Goal: Information Seeking & Learning: Learn about a topic

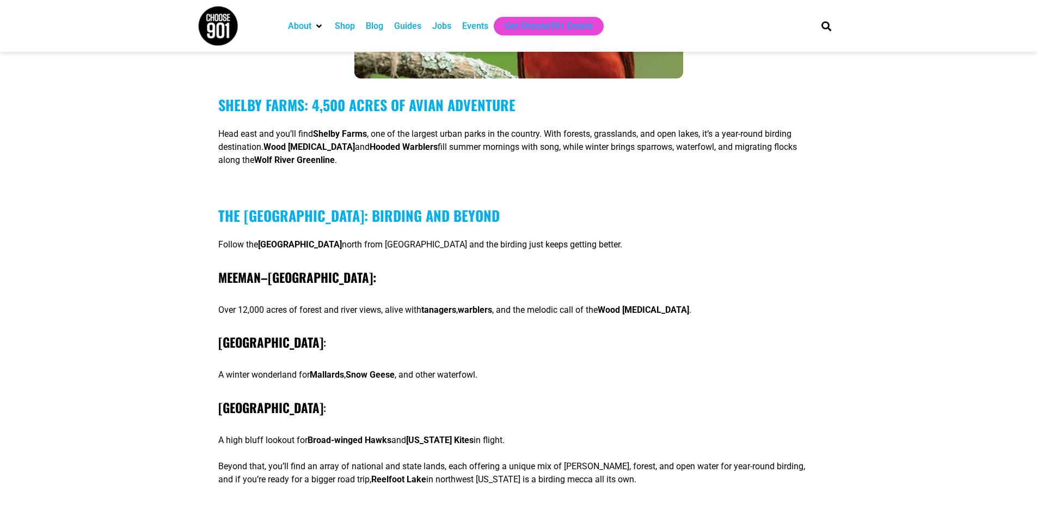
scroll to position [1361, 0]
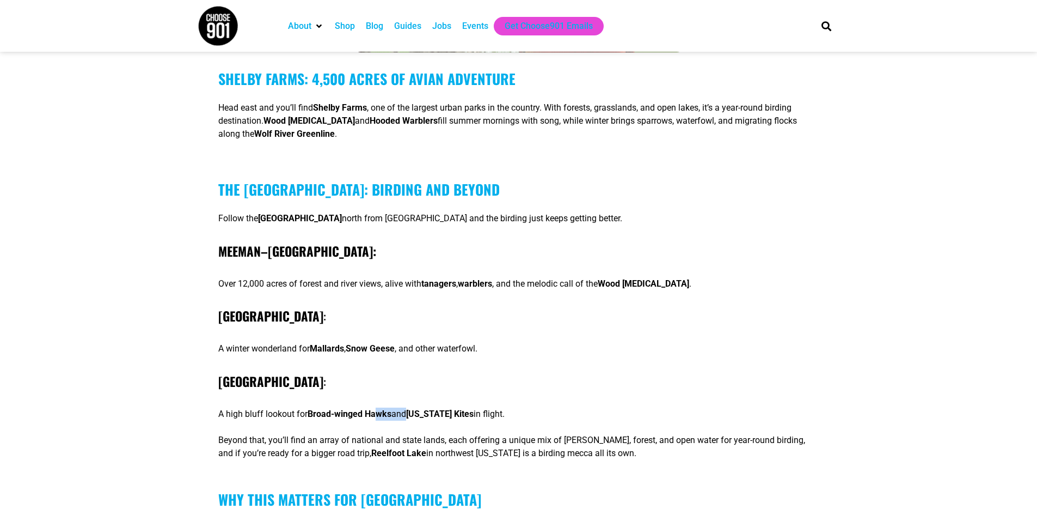
drag, startPoint x: 396, startPoint y: 369, endPoint x: 411, endPoint y: 369, distance: 14.2
click at [411, 369] on div "Shelby Farms: 4,500 Acres of [GEOGRAPHIC_DATA] and you’ll find [GEOGRAPHIC_DATA…" at bounding box center [518, 264] width 601 height 389
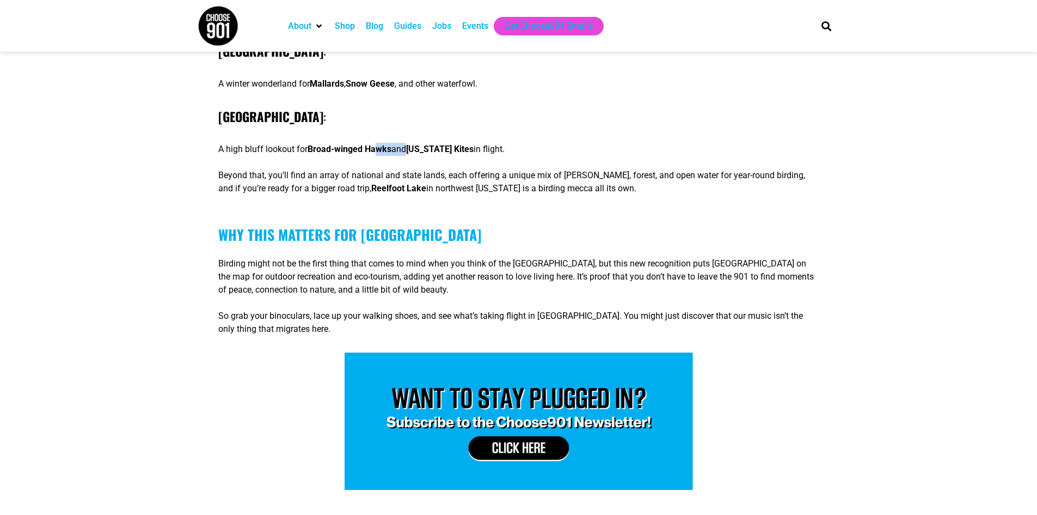
scroll to position [1725, 0]
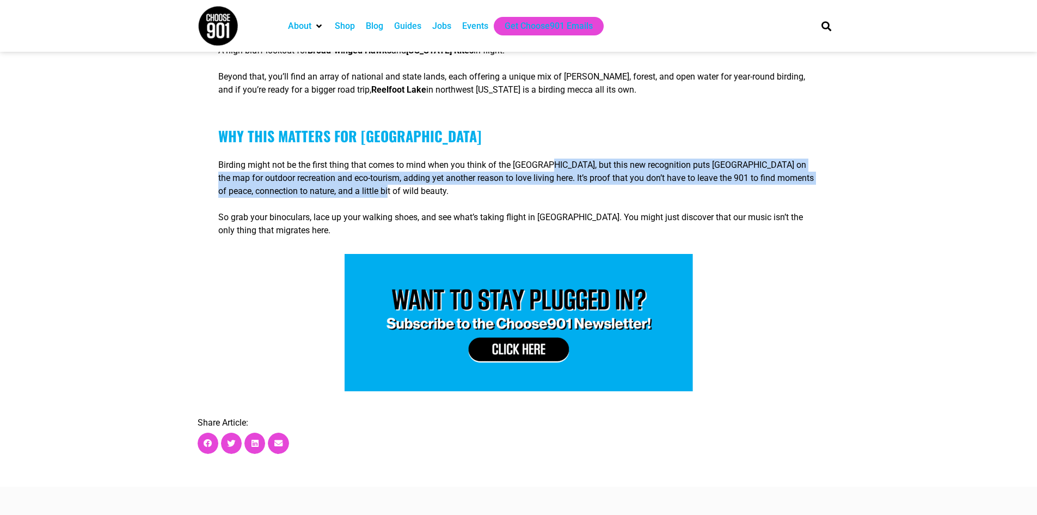
drag, startPoint x: 559, startPoint y: 127, endPoint x: 480, endPoint y: 150, distance: 82.9
click at [477, 158] on p "Birding might not be the first thing that comes to mind when you think of the […" at bounding box center [518, 177] width 601 height 39
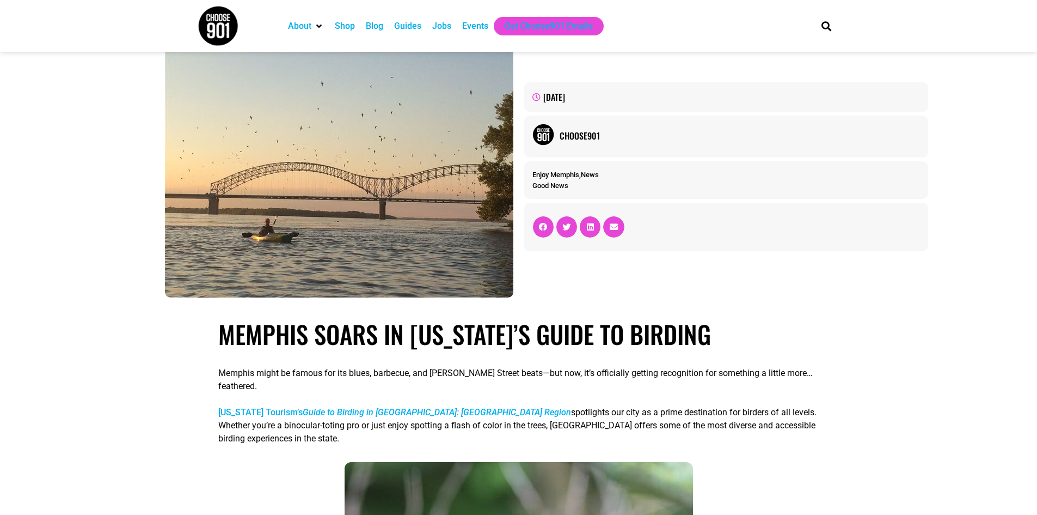
scroll to position [0, 0]
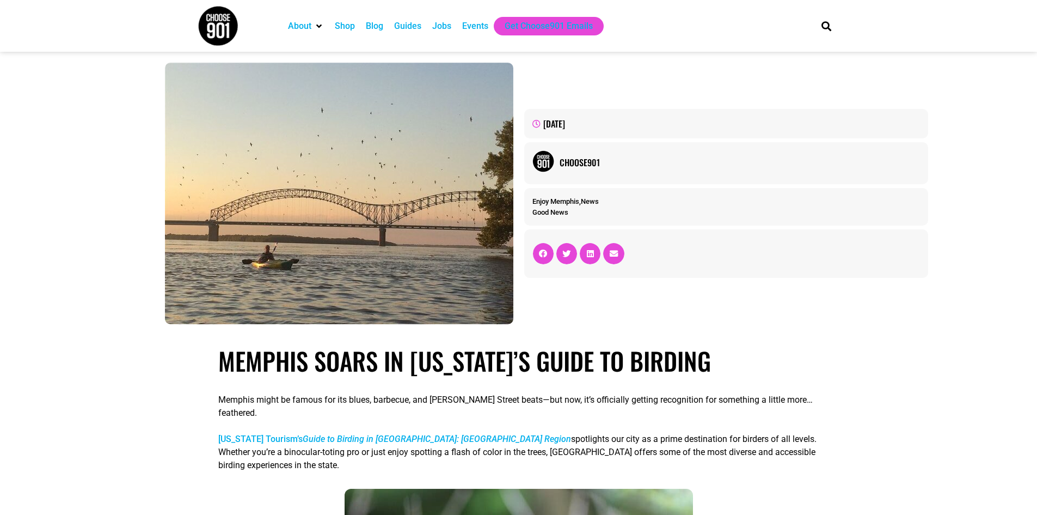
click at [426, 433] on em "Guide to Birding in [GEOGRAPHIC_DATA]: [GEOGRAPHIC_DATA] Region" at bounding box center [437, 438] width 268 height 10
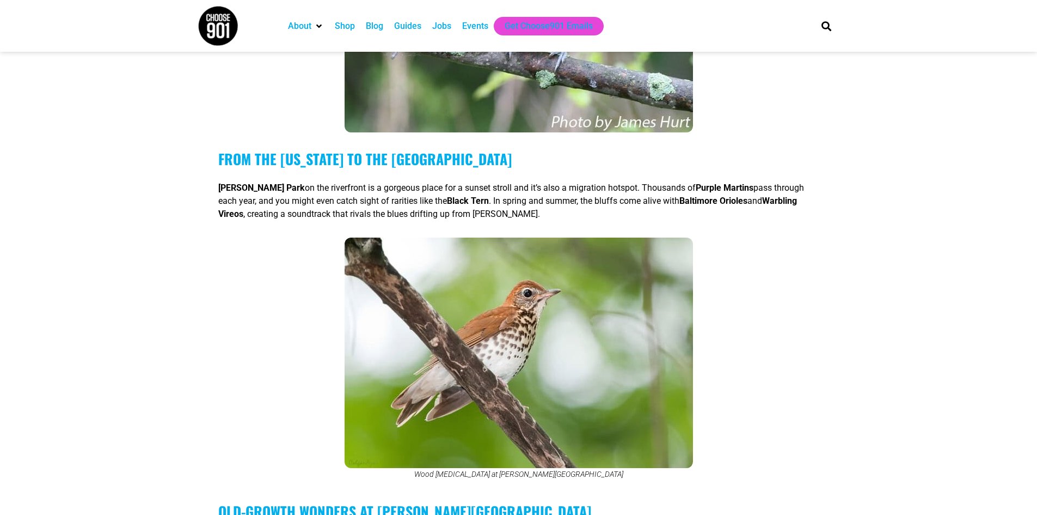
scroll to position [636, 0]
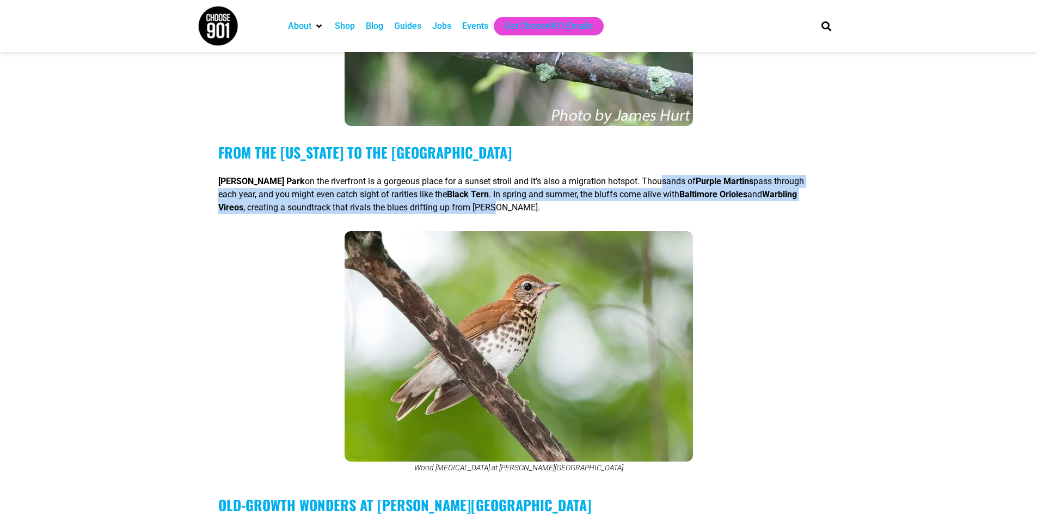
drag, startPoint x: 634, startPoint y: 155, endPoint x: 509, endPoint y: 183, distance: 128.4
click at [504, 184] on p "Tom Lee Park on the riverfront is a gorgeous place for a sunset stroll and it’s…" at bounding box center [518, 194] width 601 height 39
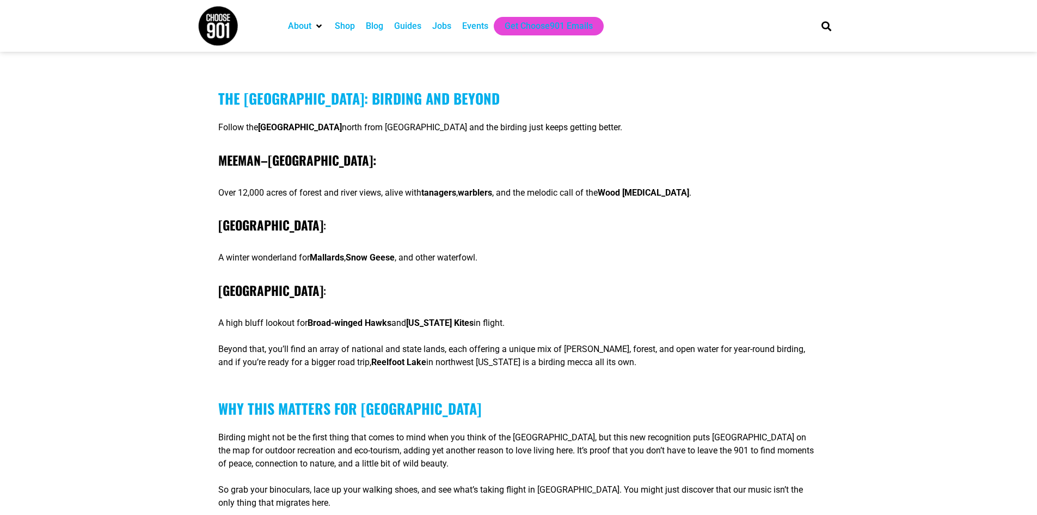
scroll to position [1271, 0]
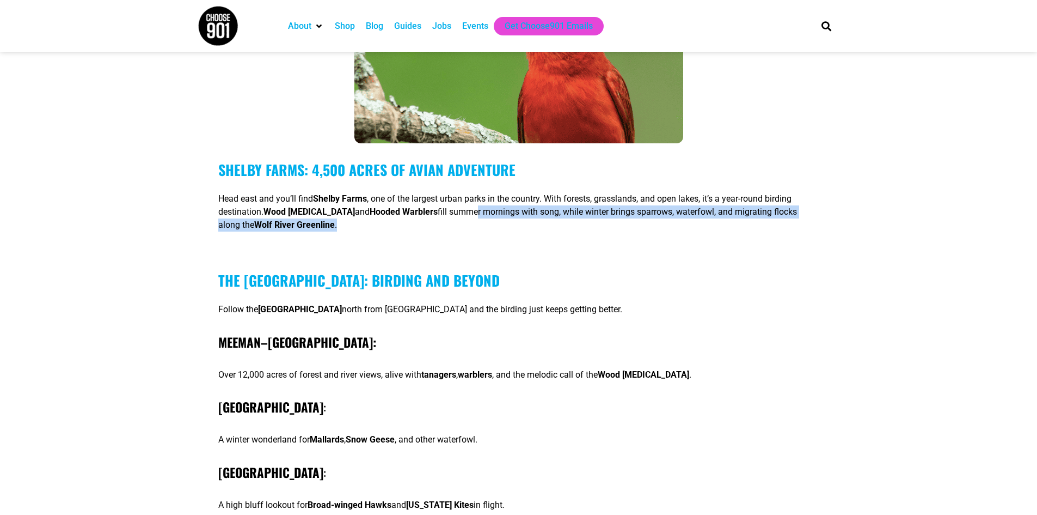
drag, startPoint x: 450, startPoint y: 173, endPoint x: 545, endPoint y: 181, distance: 94.5
click at [545, 192] on p "Head east and you’ll find Shelby Farms , one of the largest urban parks in the …" at bounding box center [518, 211] width 601 height 39
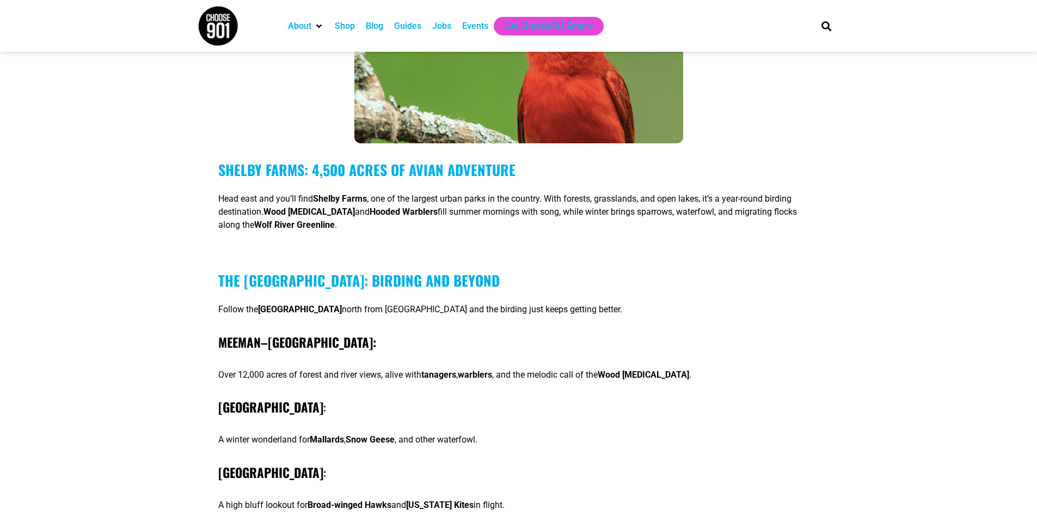
click at [453, 201] on div "Shelby Farms: 4,500 Acres of [GEOGRAPHIC_DATA] and you’ll find [GEOGRAPHIC_DATA…" at bounding box center [518, 355] width 601 height 389
drag, startPoint x: 361, startPoint y: 275, endPoint x: 482, endPoint y: 271, distance: 121.0
click at [482, 303] on p "Follow the Great River Road National Scenic Byway north from Memphis and the bi…" at bounding box center [518, 309] width 601 height 13
drag, startPoint x: 329, startPoint y: 332, endPoint x: 552, endPoint y: 333, distance: 222.2
click at [552, 368] on p "Over 12,000 acres of forest and river views, alive with tanagers , warblers , a…" at bounding box center [518, 374] width 601 height 13
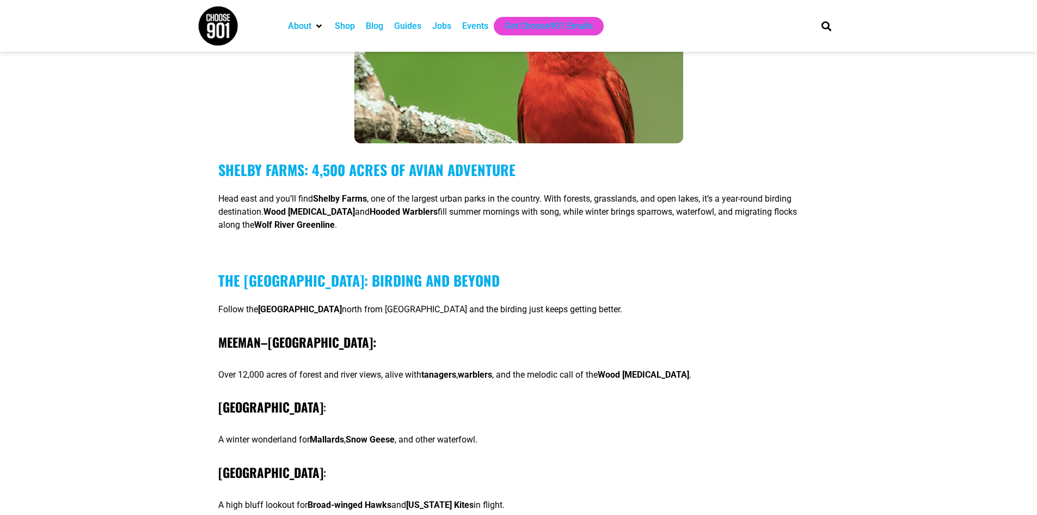
click at [498, 398] on h4 "Lower Hatchie National Wildlife Refuge :" at bounding box center [518, 407] width 601 height 19
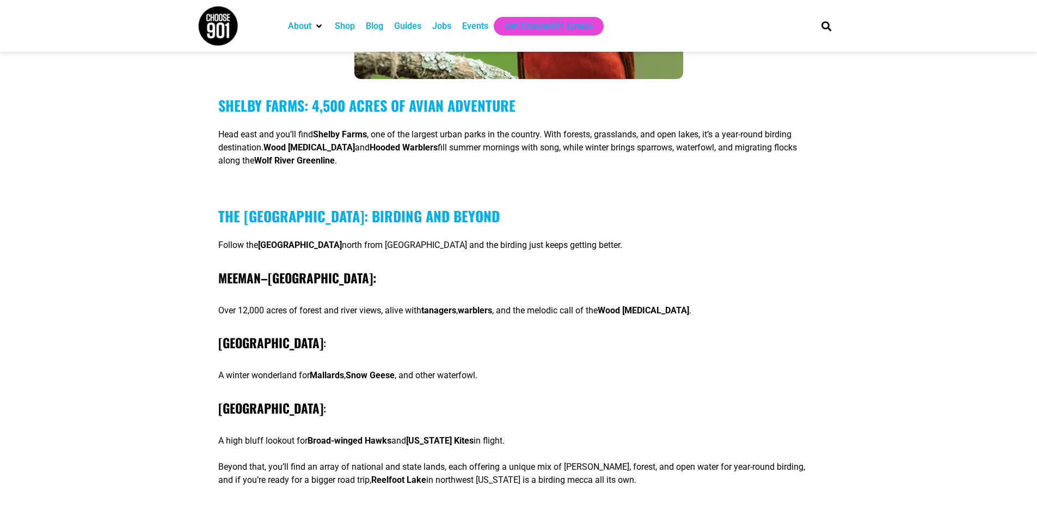
scroll to position [1361, 0]
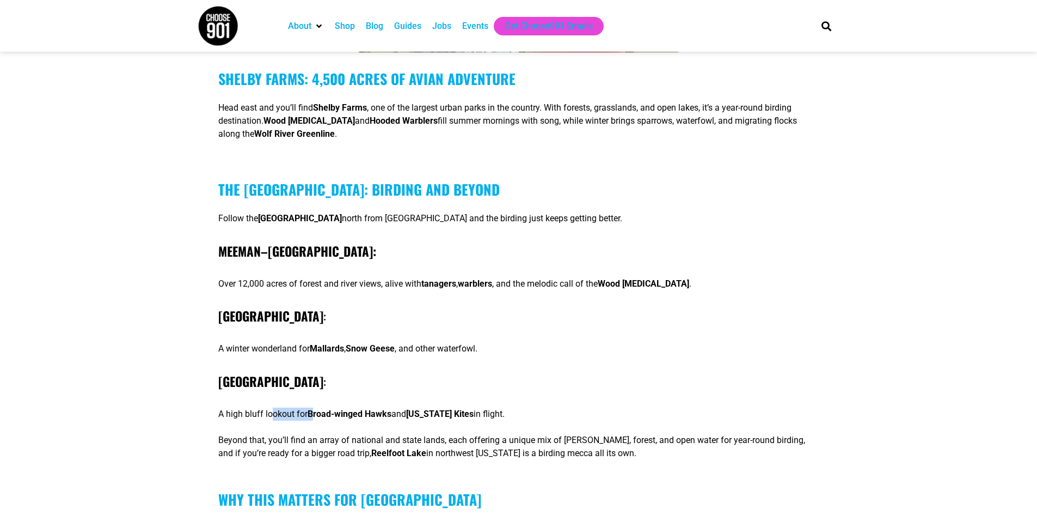
drag, startPoint x: 314, startPoint y: 375, endPoint x: 323, endPoint y: 374, distance: 9.3
click at [323, 407] on p "A high bluff lookout for Broad-winged Hawks and Mississippi Kites in flight." at bounding box center [518, 413] width 601 height 13
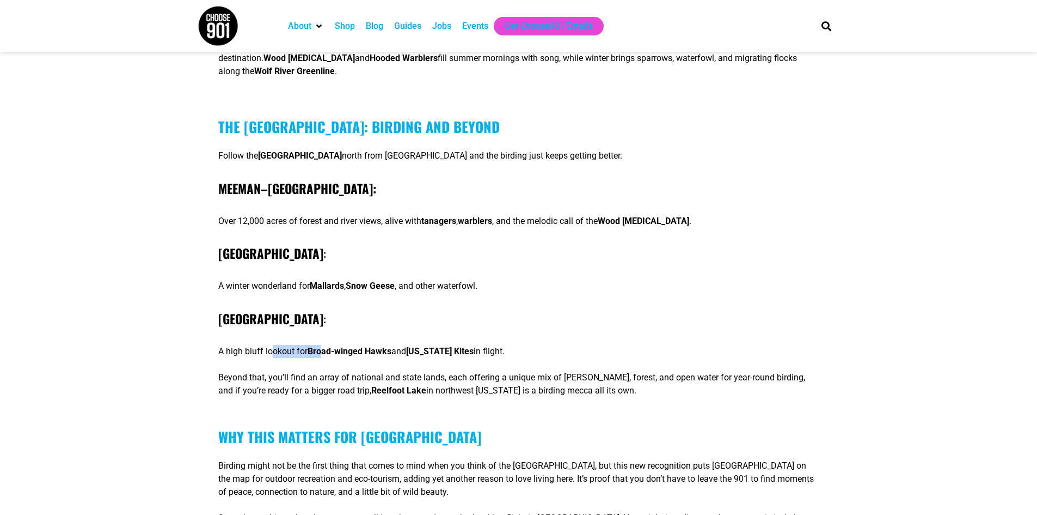
scroll to position [1543, 0]
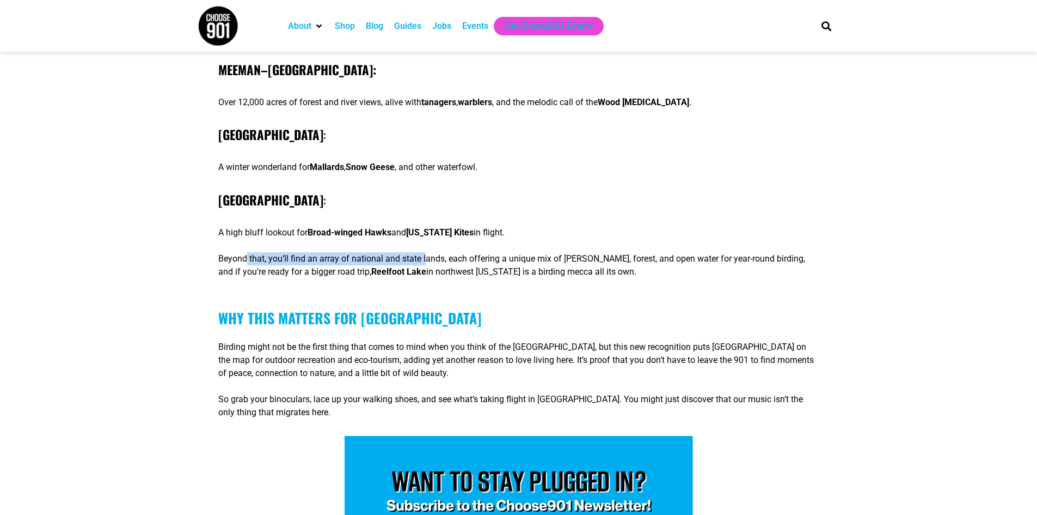
drag, startPoint x: 245, startPoint y: 218, endPoint x: 427, endPoint y: 226, distance: 182.6
click at [427, 252] on p "Beyond that, you’ll find an array of national and state lands, each offering a …" at bounding box center [518, 265] width 601 height 26
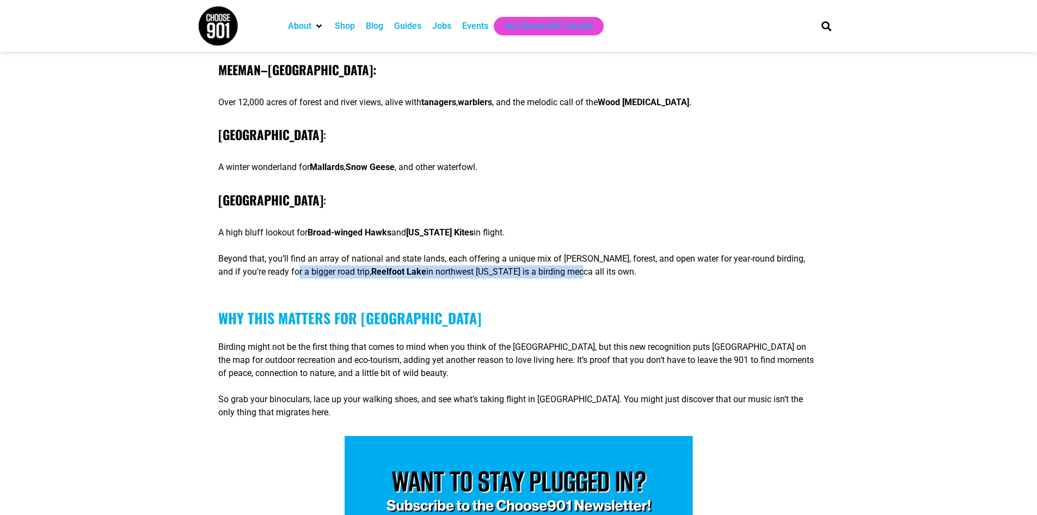
drag, startPoint x: 322, startPoint y: 230, endPoint x: 540, endPoint y: 235, distance: 217.9
click at [540, 252] on p "Beyond that, you’ll find an array of national and state lands, each offering a …" at bounding box center [518, 265] width 601 height 26
drag, startPoint x: 531, startPoint y: 223, endPoint x: 522, endPoint y: 225, distance: 9.6
click at [530, 252] on p "Beyond that, you’ll find an array of national and state lands, each offering a …" at bounding box center [518, 265] width 601 height 26
